Goal: Answer question/provide support

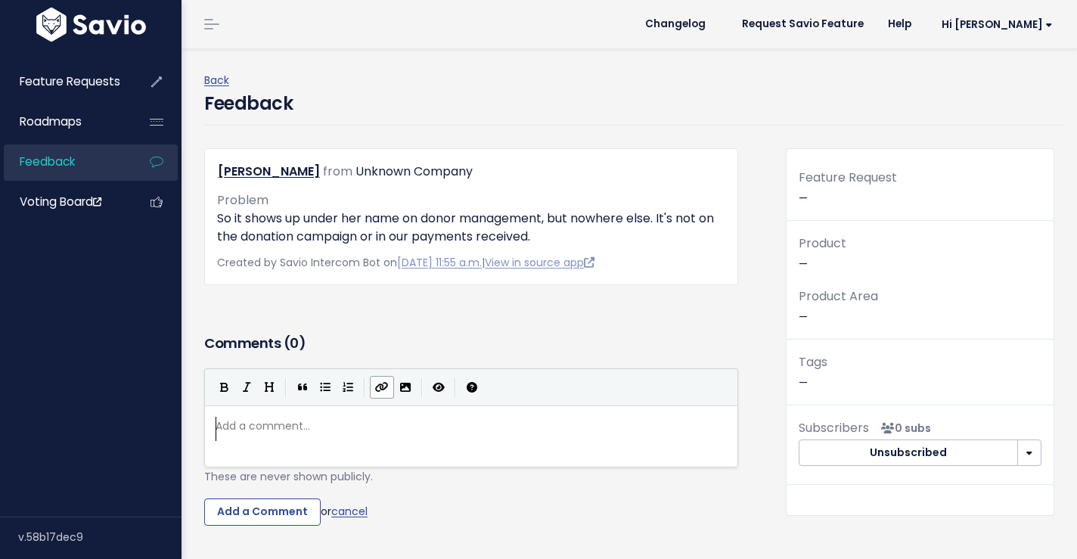
scroll to position [2, 0]
type textarea "An"
type textarea "Is it possibe"
type textarea "le to create some o"
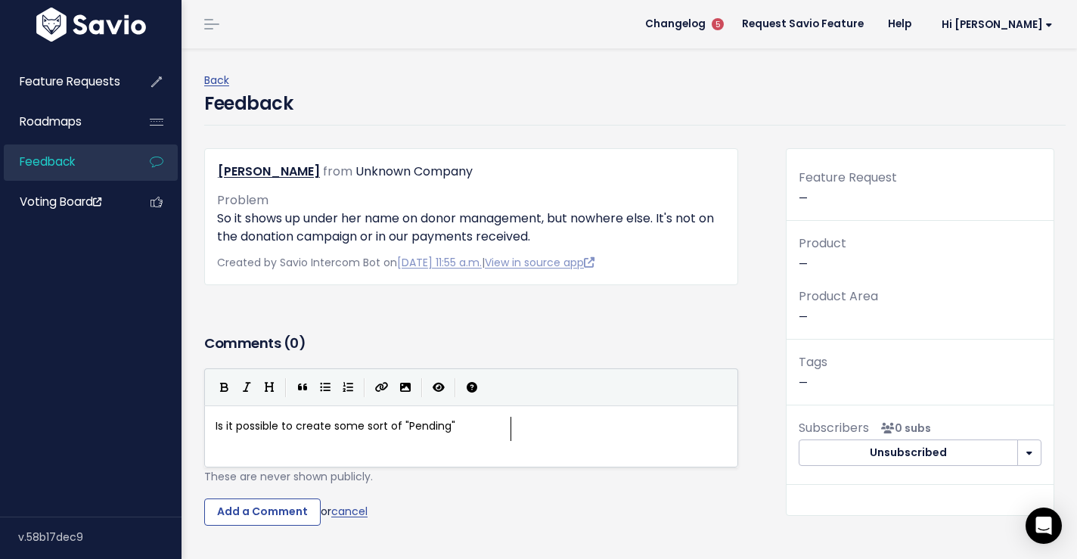
scroll to position [6, 109]
type textarea "sort of "Pending" nto"
type textarea "otification. As of nwo"
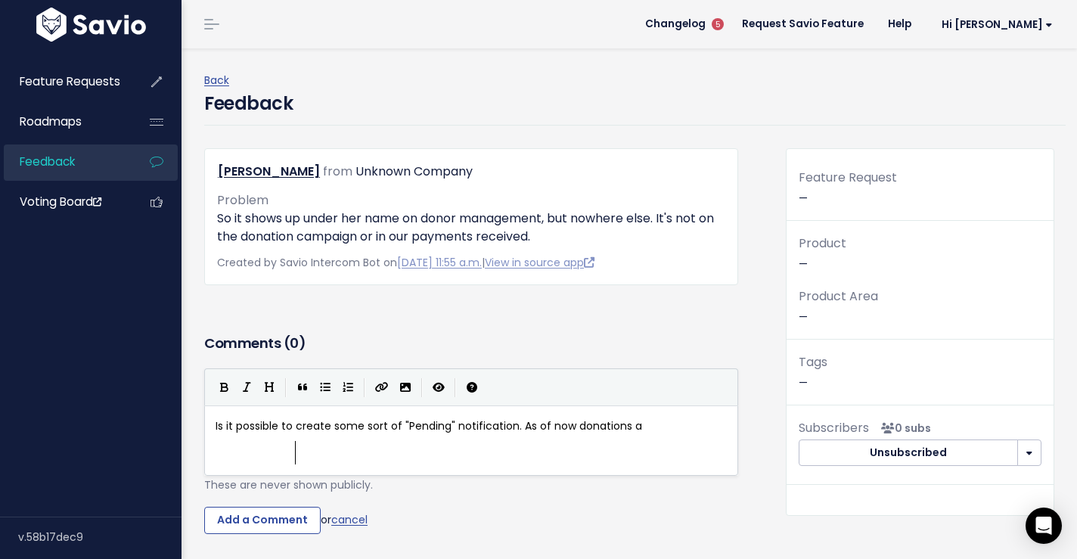
type textarea "ow donations ar"
type textarea "s"
type textarea "appear sucessful in donor"
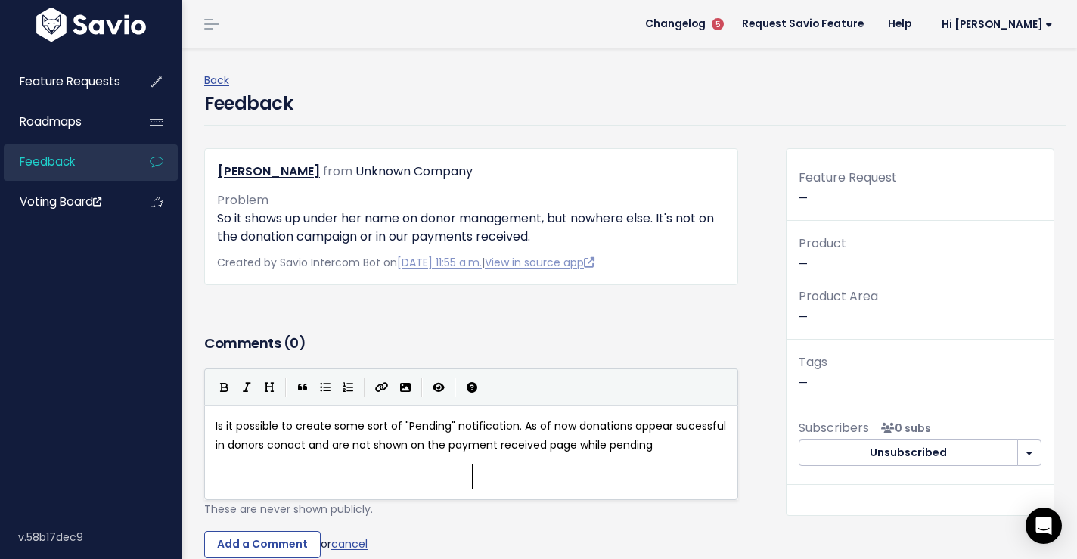
scroll to position [6, 40]
type textarea "s contact and are not shown on the payment received page while pending, which c"
type textarea "gets confusing for admins"
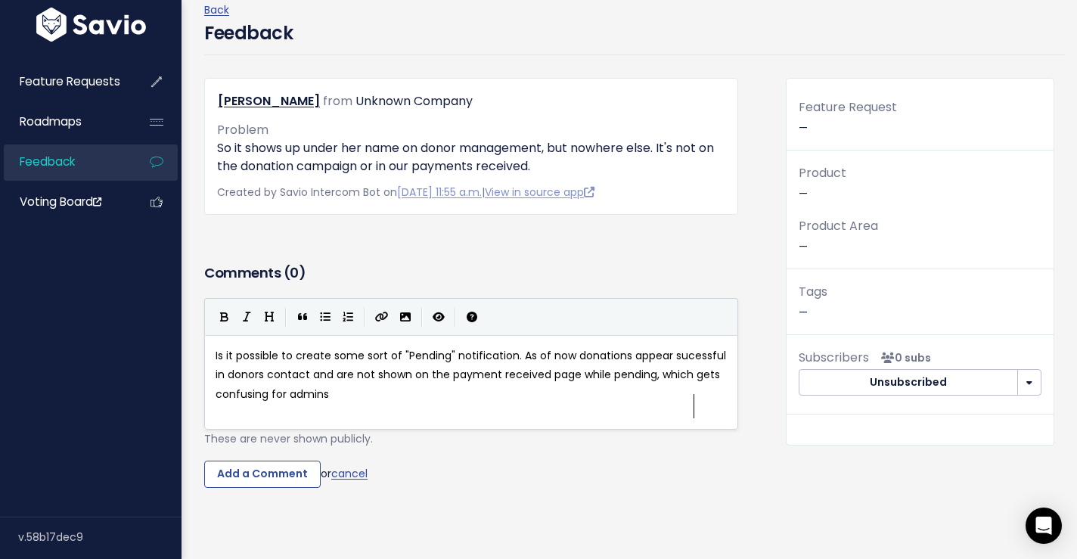
scroll to position [79, 0]
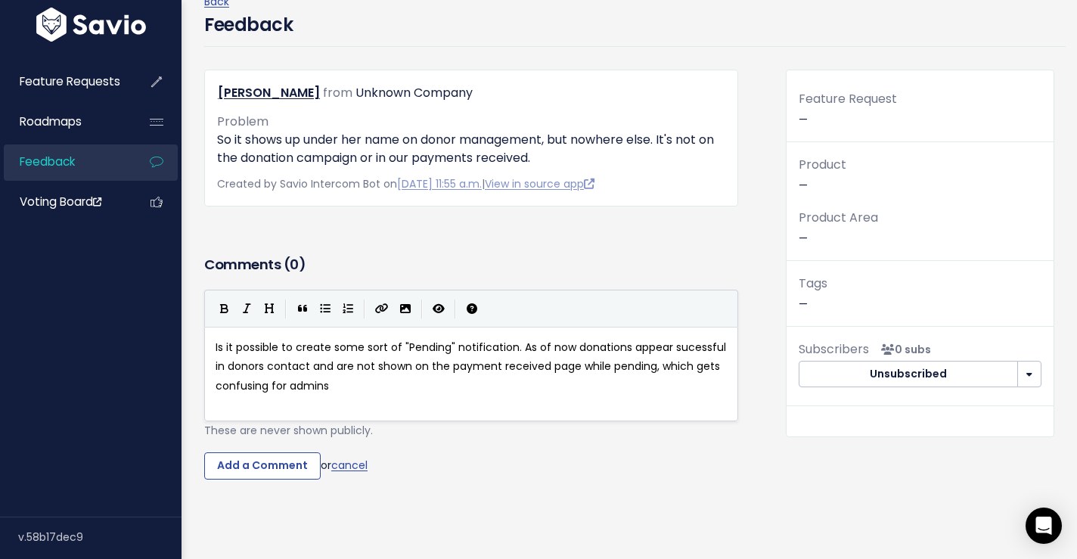
click at [661, 393] on span "Is it possible to create some sort of "Pending" notification. As of now donatio…" at bounding box center [473, 366] width 514 height 53
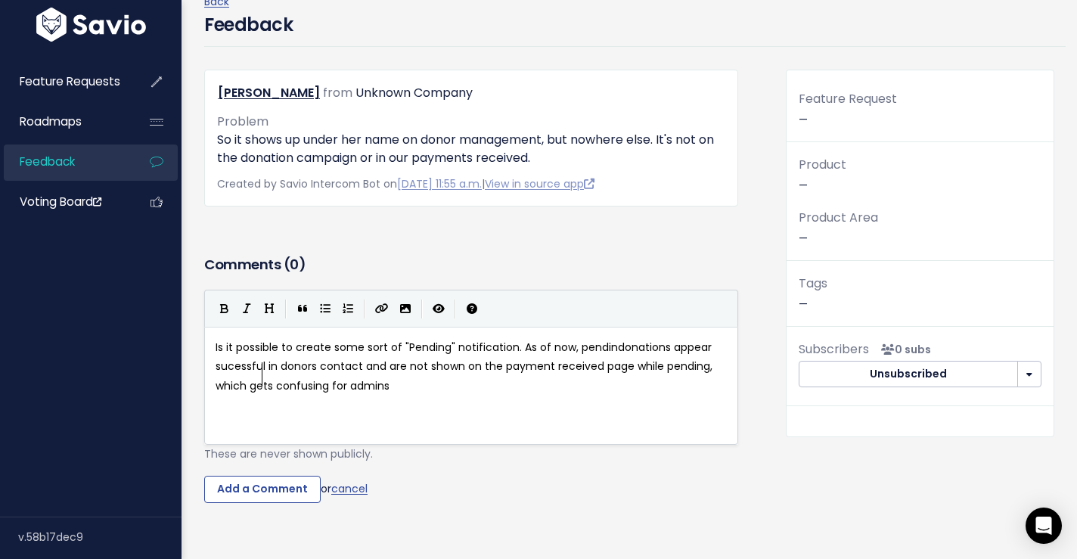
type textarea ", pending"
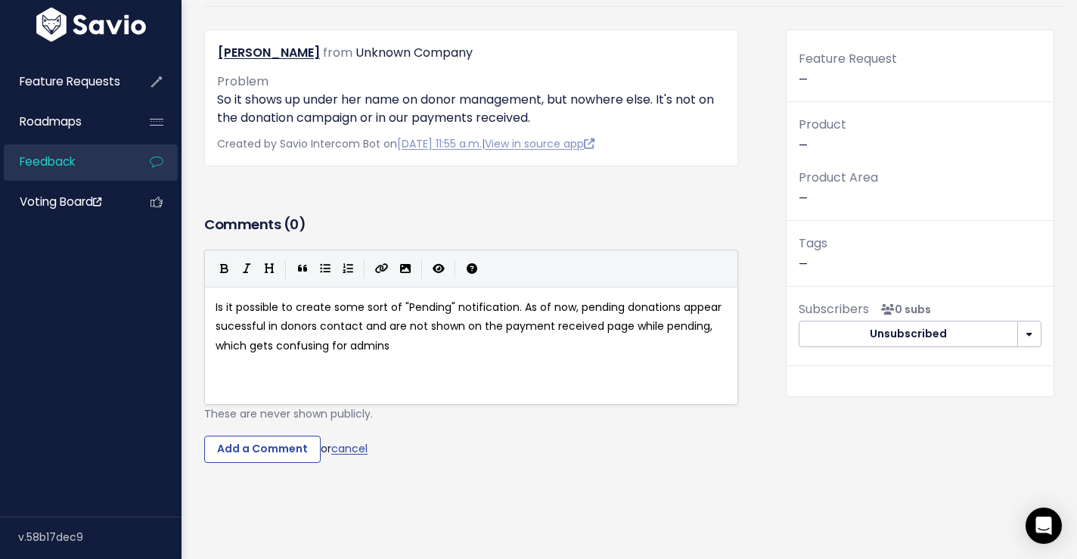
scroll to position [145, 0]
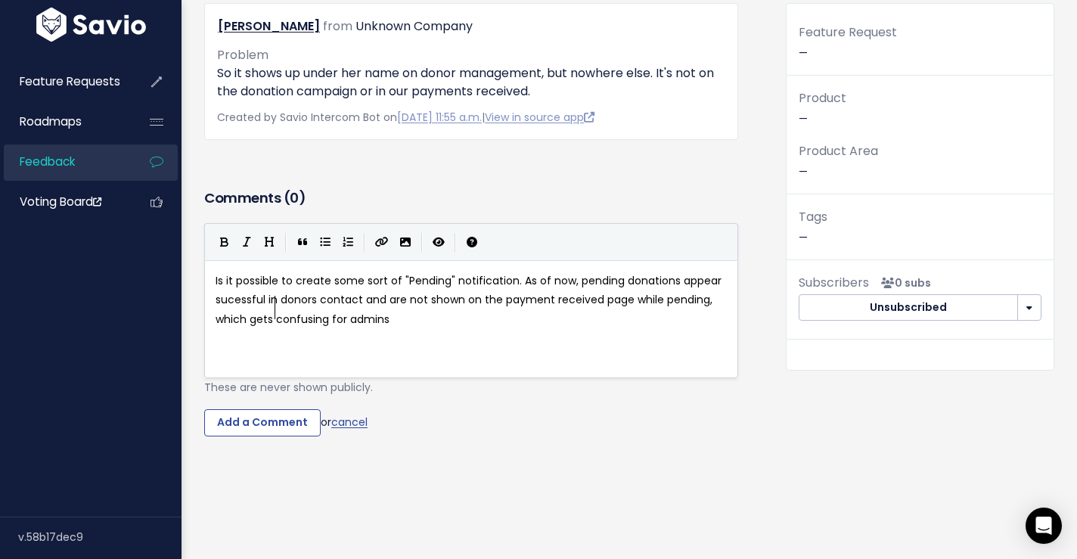
click at [425, 326] on span "Is it possible to create some sort of "Pending" notification. As of now, pendin…" at bounding box center [470, 299] width 509 height 53
type textarea "at all"
click at [315, 436] on input "Add a Comment" at bounding box center [262, 422] width 117 height 27
